Goal: Go to known website: Go to known website

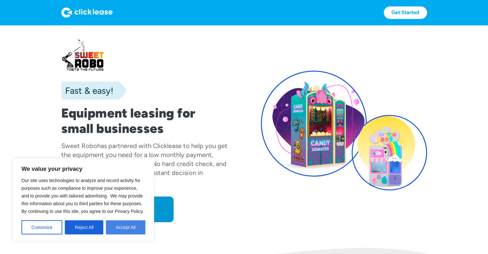
click at [130, 227] on button "Accept All" at bounding box center [125, 227] width 39 height 14
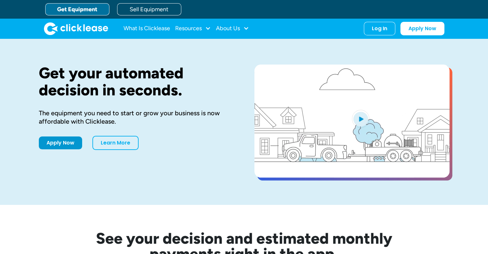
click at [173, 2] on div "Get Equipment Sell Equipment" at bounding box center [250, 9] width 411 height 19
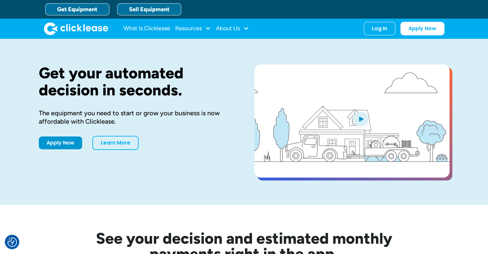
click at [155, 11] on link "Sell Equipment" at bounding box center [149, 9] width 64 height 12
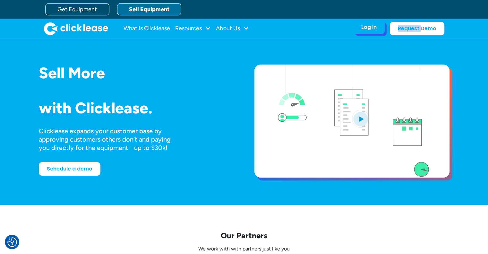
click at [362, 29] on div "Log In" at bounding box center [368, 27] width 15 height 6
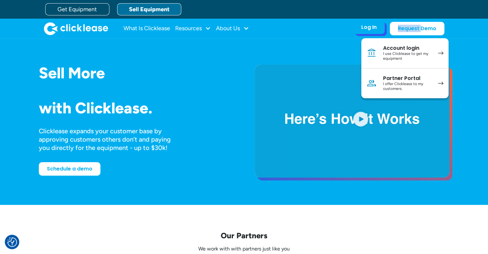
click at [402, 79] on div "Partner Portal" at bounding box center [407, 78] width 48 height 6
